Goal: Transaction & Acquisition: Purchase product/service

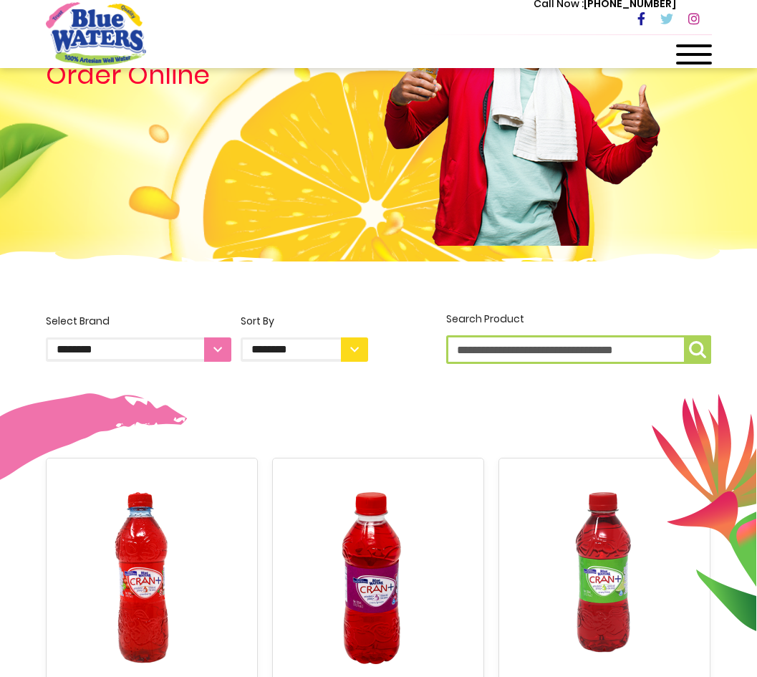
scroll to position [125, 0]
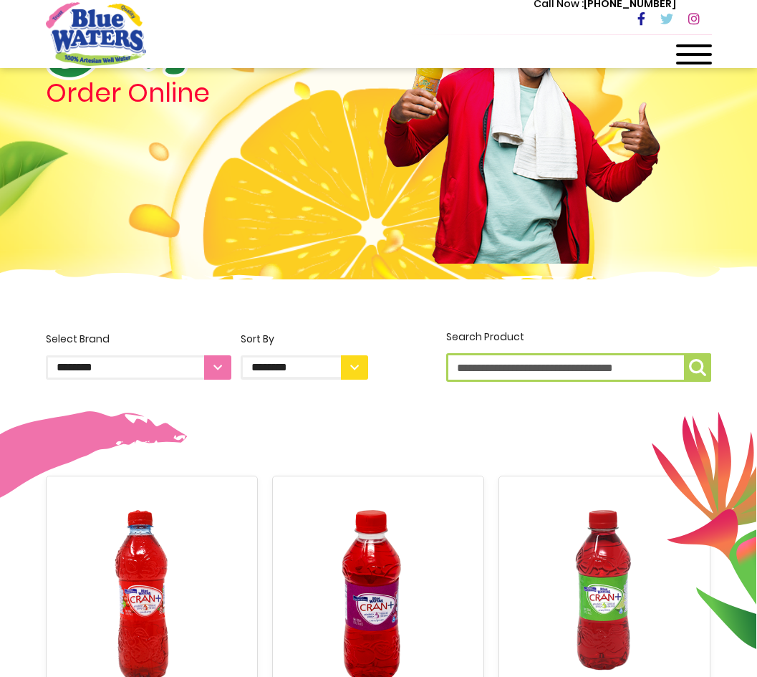
select select "**********"
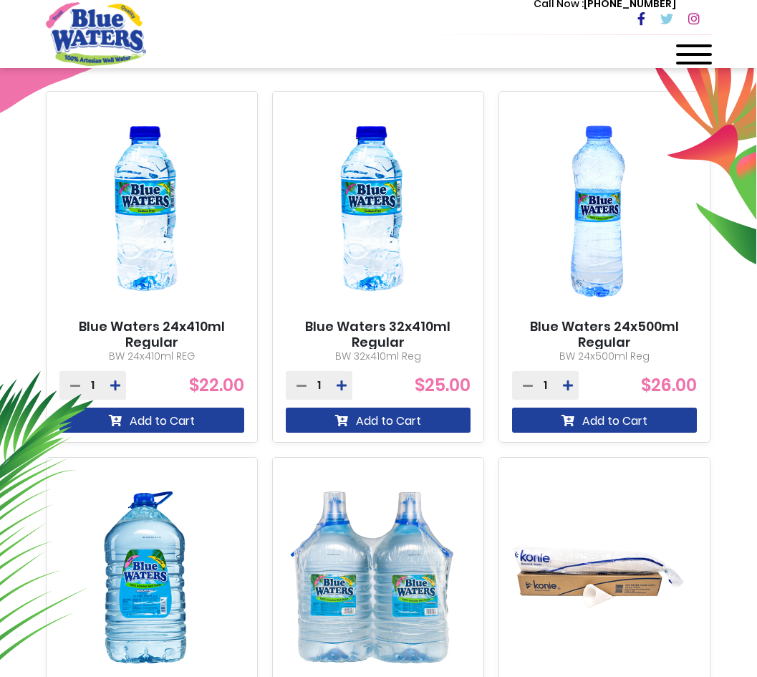
scroll to position [510, 0]
click at [111, 387] on icon at bounding box center [115, 385] width 10 height 11
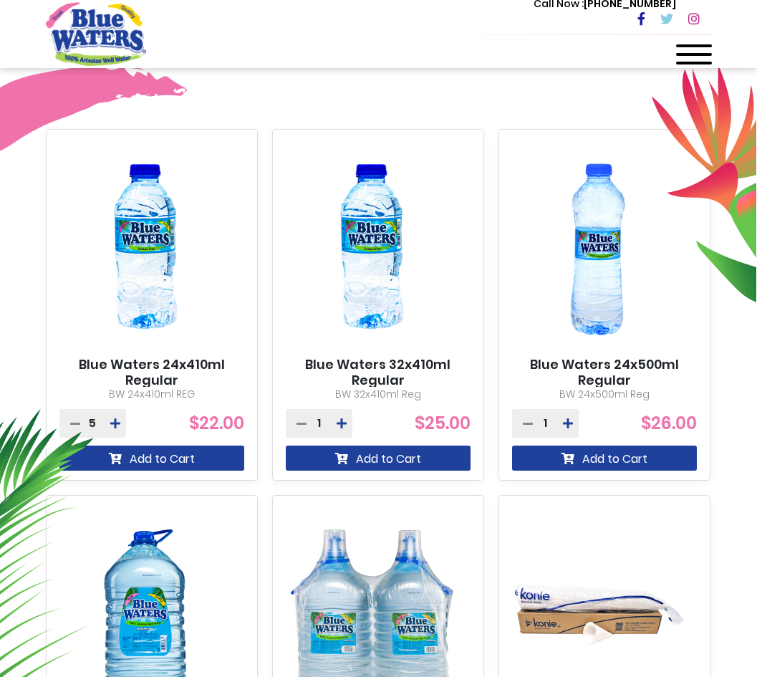
scroll to position [472, 0]
click at [185, 462] on button "Add to Cart" at bounding box center [151, 457] width 185 height 25
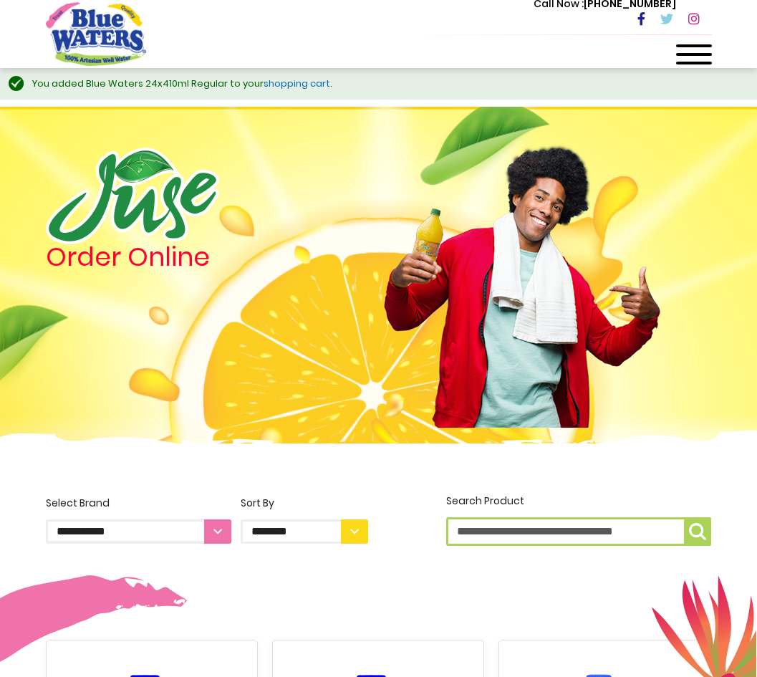
scroll to position [0, 0]
click at [97, 39] on img "store logo" at bounding box center [96, 33] width 100 height 63
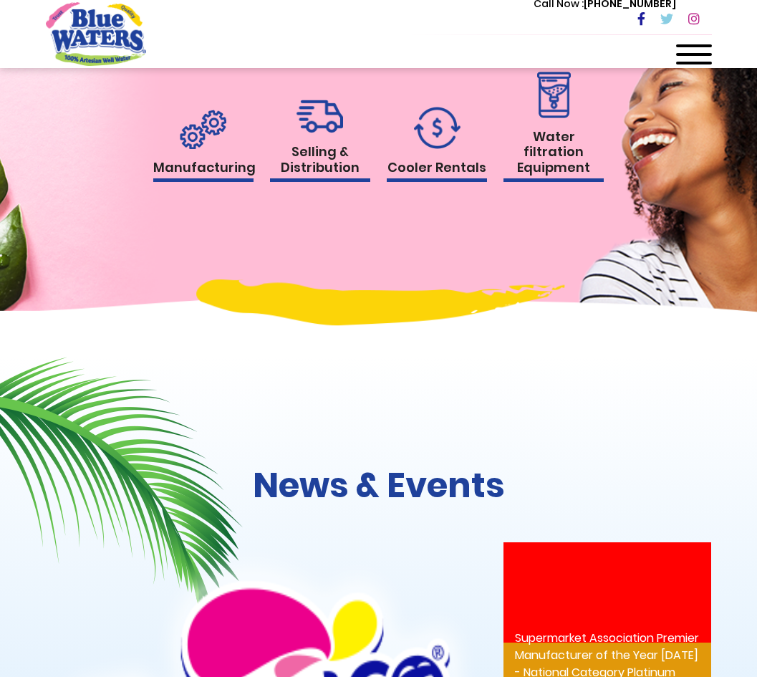
scroll to position [1495, 0]
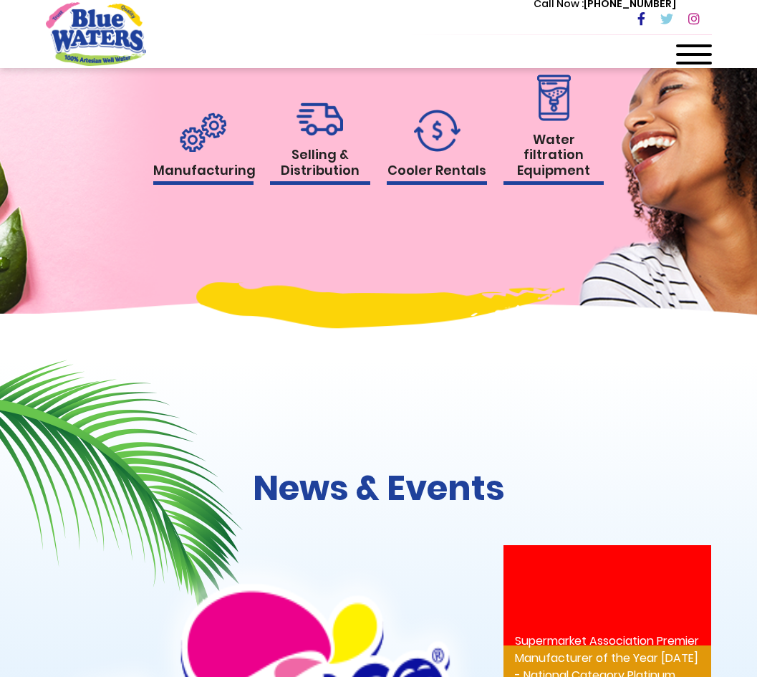
click at [554, 121] on img at bounding box center [554, 97] width 42 height 47
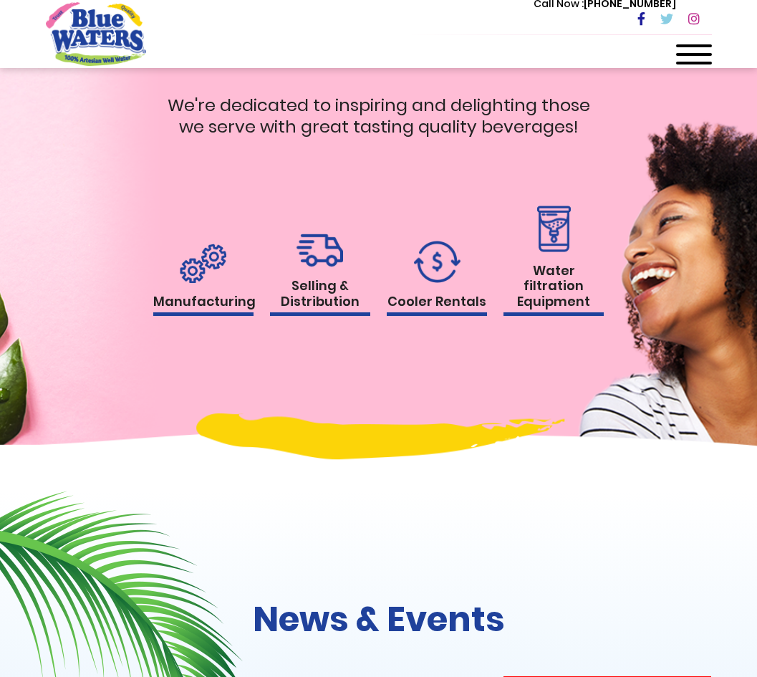
scroll to position [1188, 0]
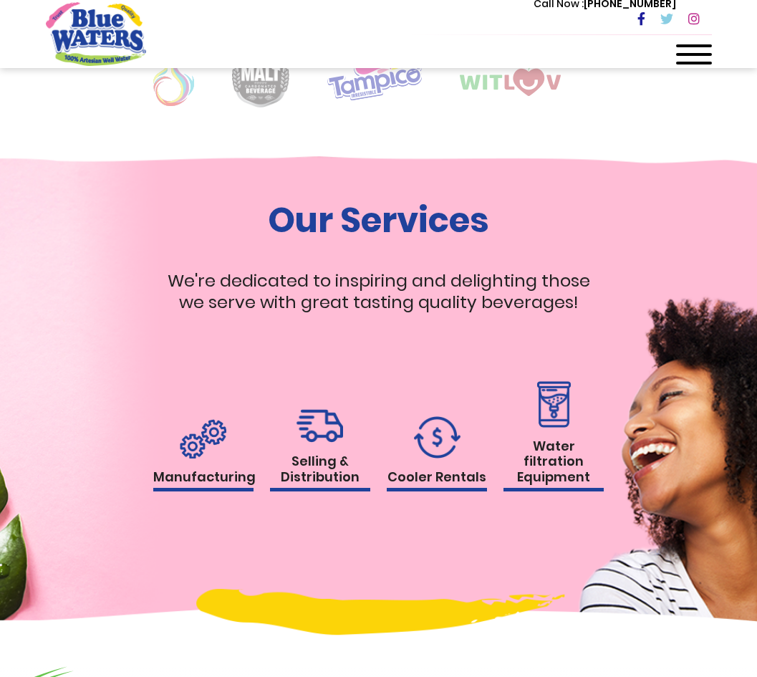
click at [313, 428] on img at bounding box center [320, 426] width 47 height 34
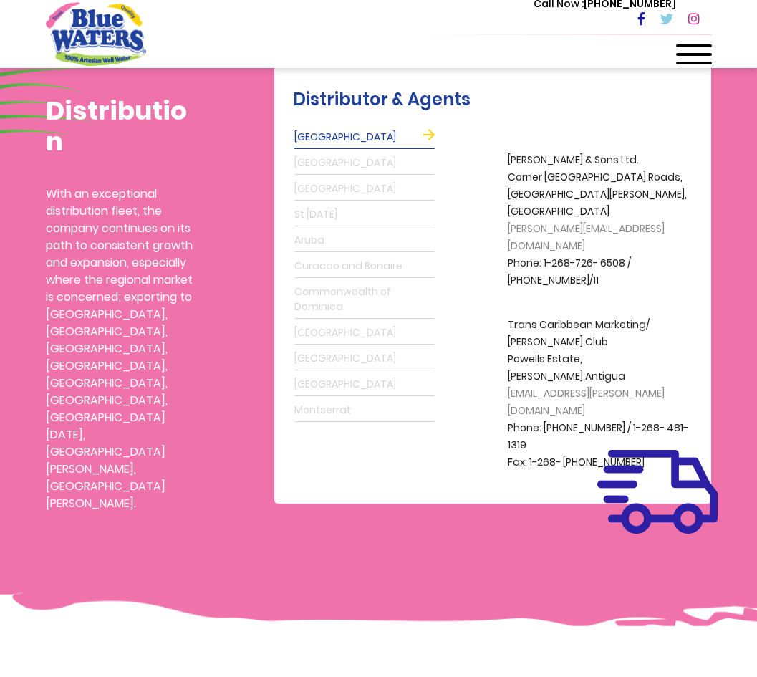
scroll to position [390, 0]
click at [413, 519] on div "Distribution With an exceptional distribution fleet, the company continues on i…" at bounding box center [378, 263] width 757 height 741
click at [431, 516] on div "Distribution With an exceptional distribution fleet, the company continues on i…" at bounding box center [378, 263] width 757 height 741
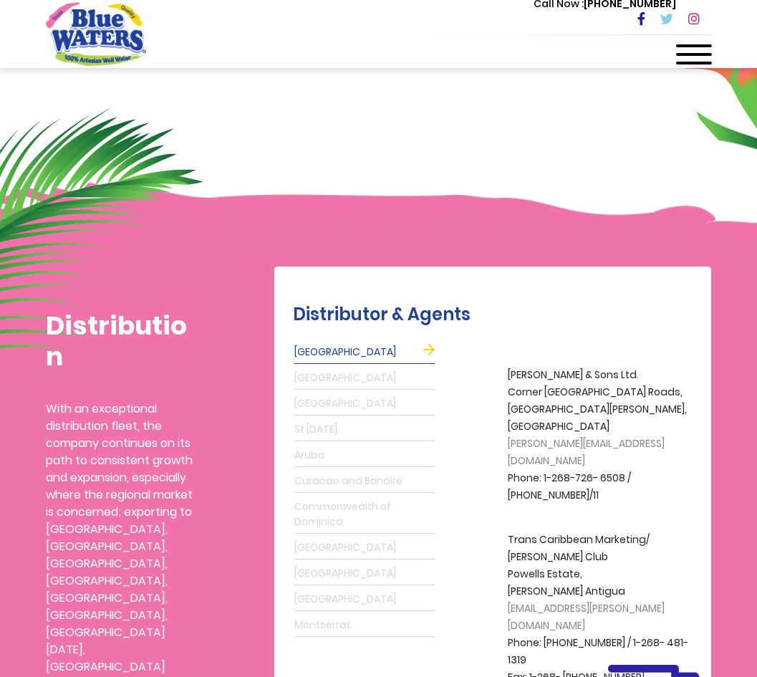
scroll to position [177, 0]
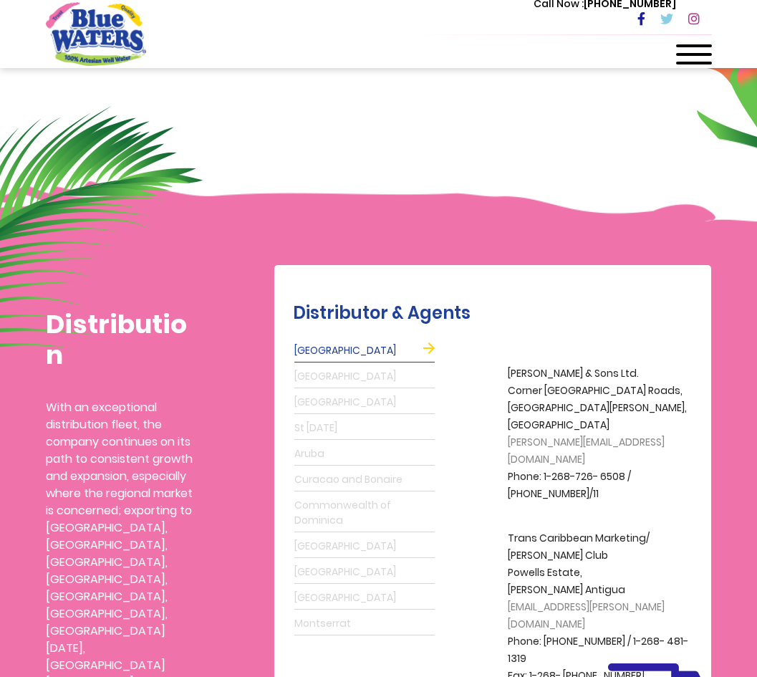
click at [344, 365] on link "Grenada" at bounding box center [364, 376] width 140 height 23
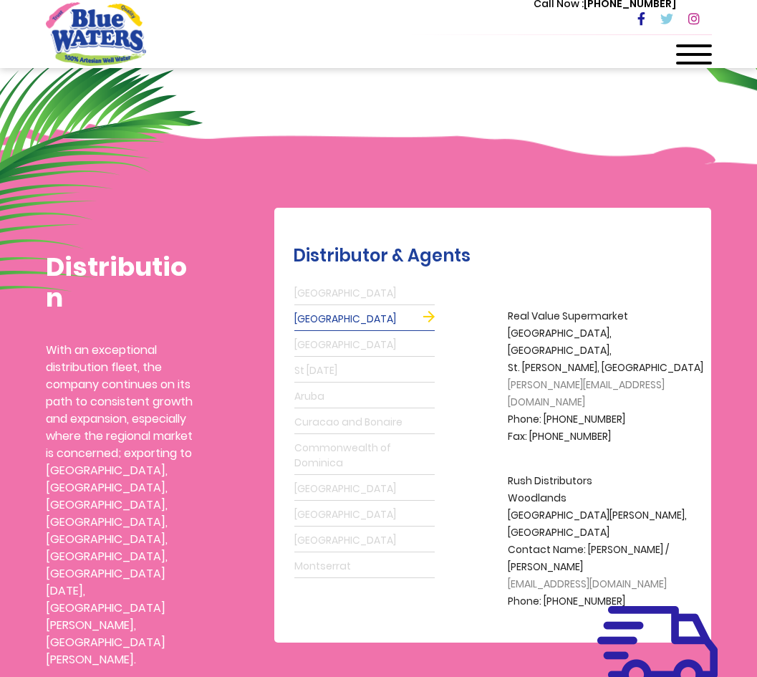
scroll to position [244, 0]
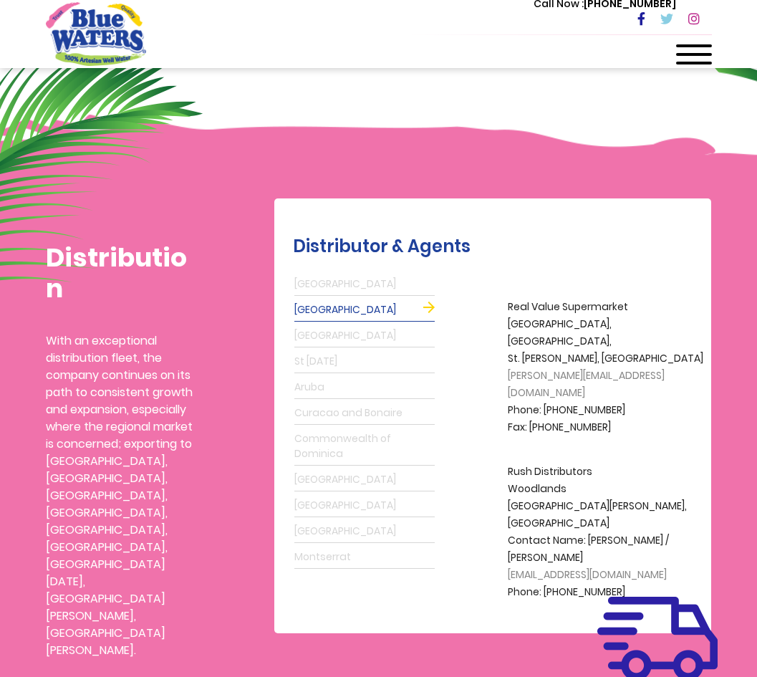
click at [341, 549] on link "Montserrat" at bounding box center [364, 557] width 140 height 23
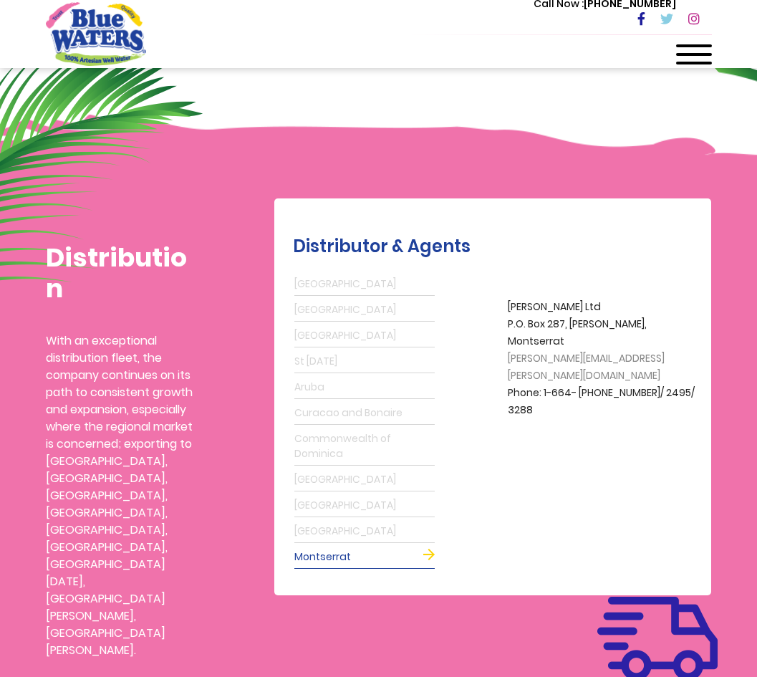
click at [138, 377] on p "With an exceptional distribution fleet, the company continues on its path to co…" at bounding box center [121, 495] width 150 height 327
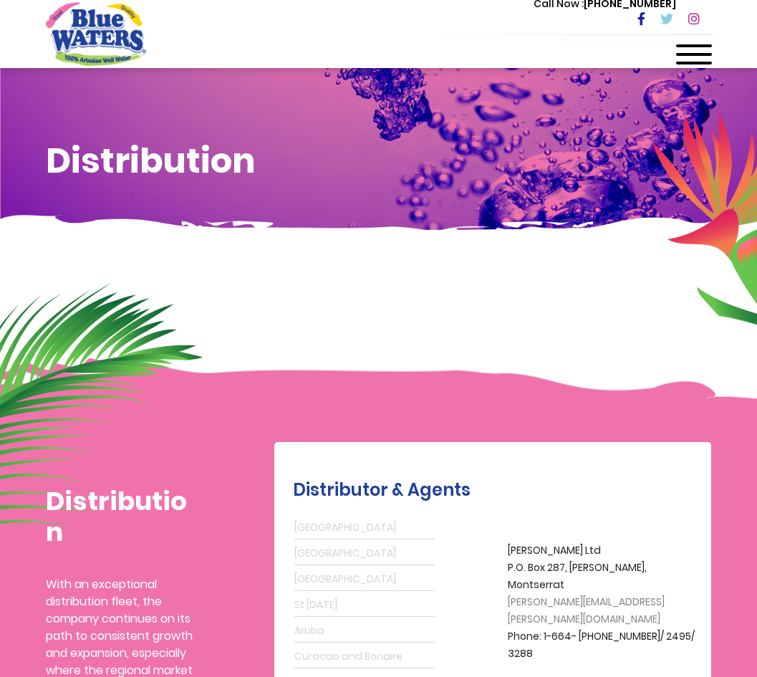
scroll to position [0, 0]
click at [690, 52] on div at bounding box center [694, 58] width 36 height 29
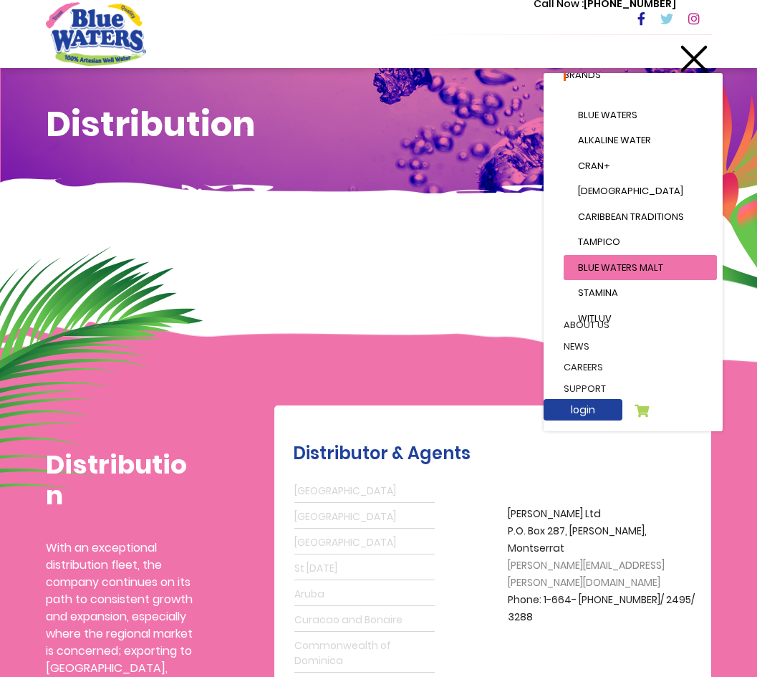
scroll to position [64, 0]
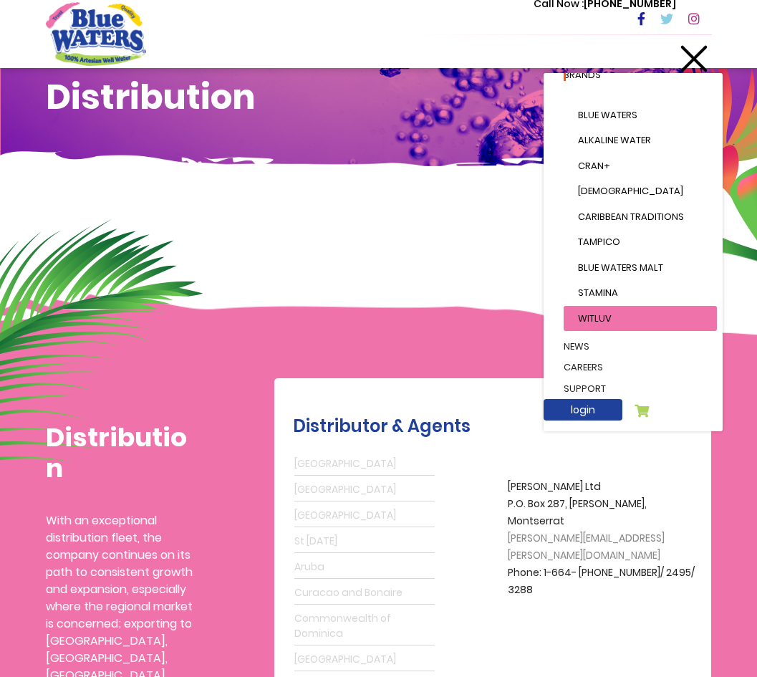
click at [592, 316] on span "WitLuv" at bounding box center [595, 319] width 34 height 14
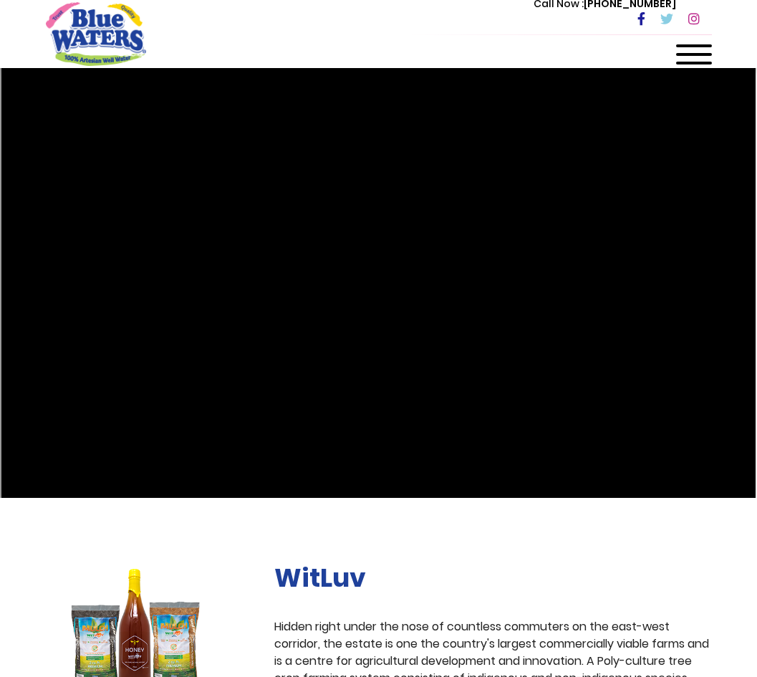
click at [97, 24] on img "store logo" at bounding box center [96, 33] width 100 height 63
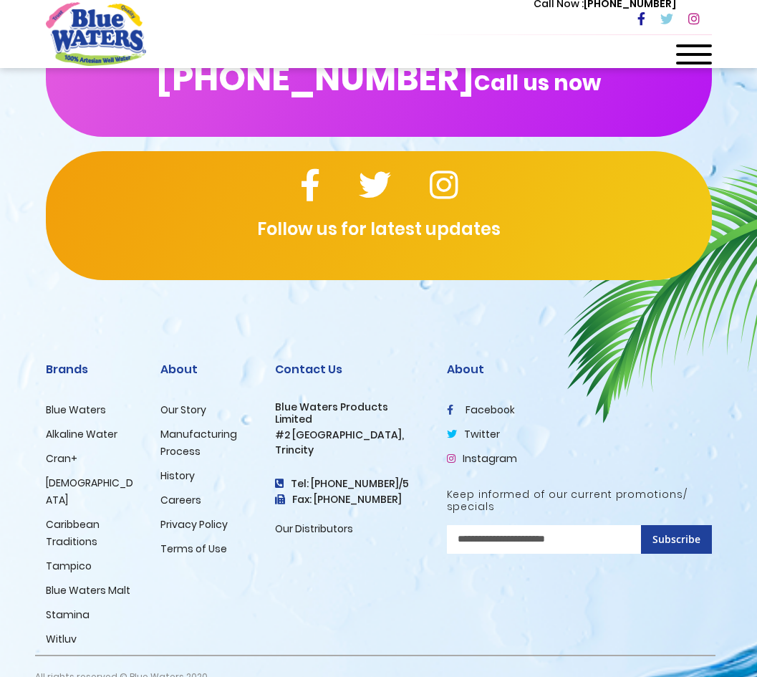
scroll to position [2401, 0]
